Goal: Transaction & Acquisition: Purchase product/service

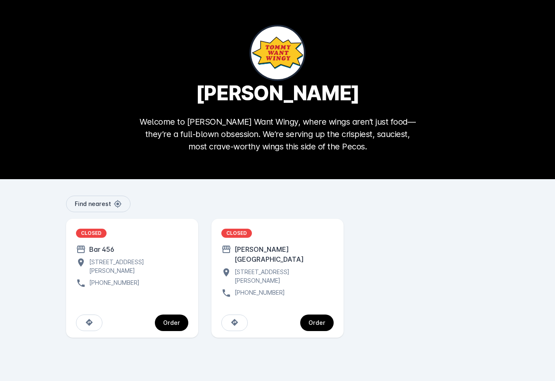
drag, startPoint x: 308, startPoint y: 311, endPoint x: 282, endPoint y: 319, distance: 27.2
click at [297, 318] on div "Order" at bounding box center [278, 323] width 112 height 17
click at [313, 320] on div "Order" at bounding box center [317, 323] width 17 height 6
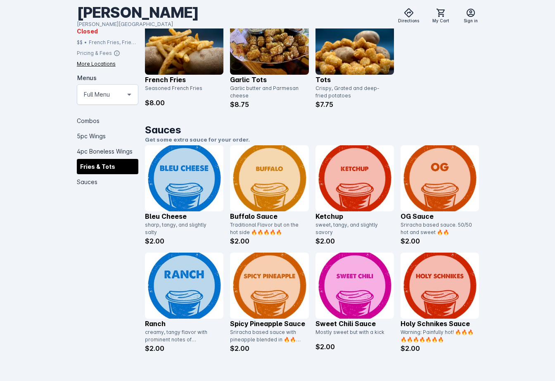
scroll to position [1201, 0]
